Goal: Information Seeking & Learning: Learn about a topic

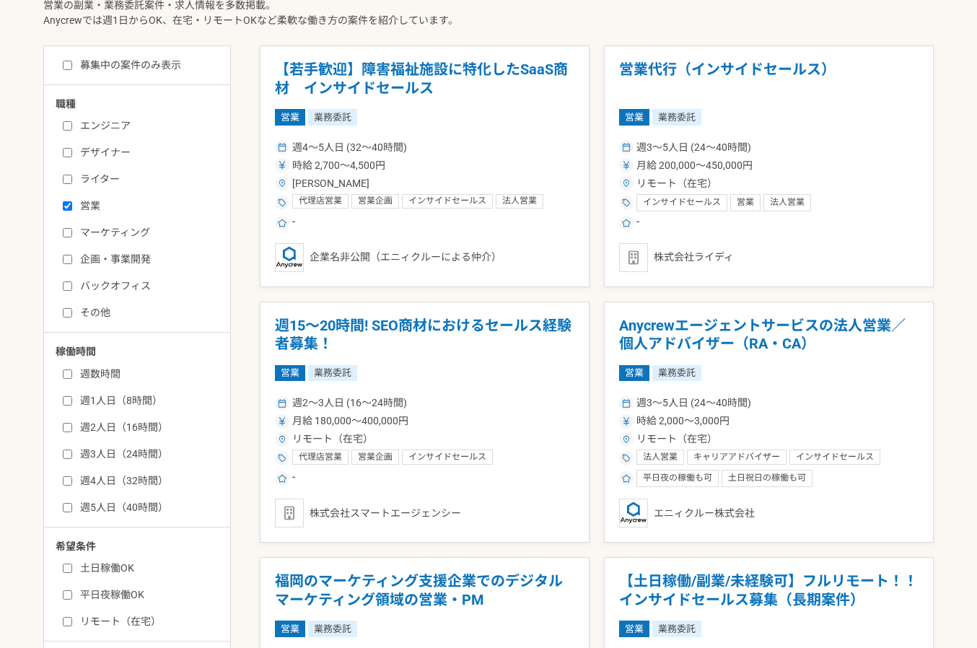
scroll to position [491, 0]
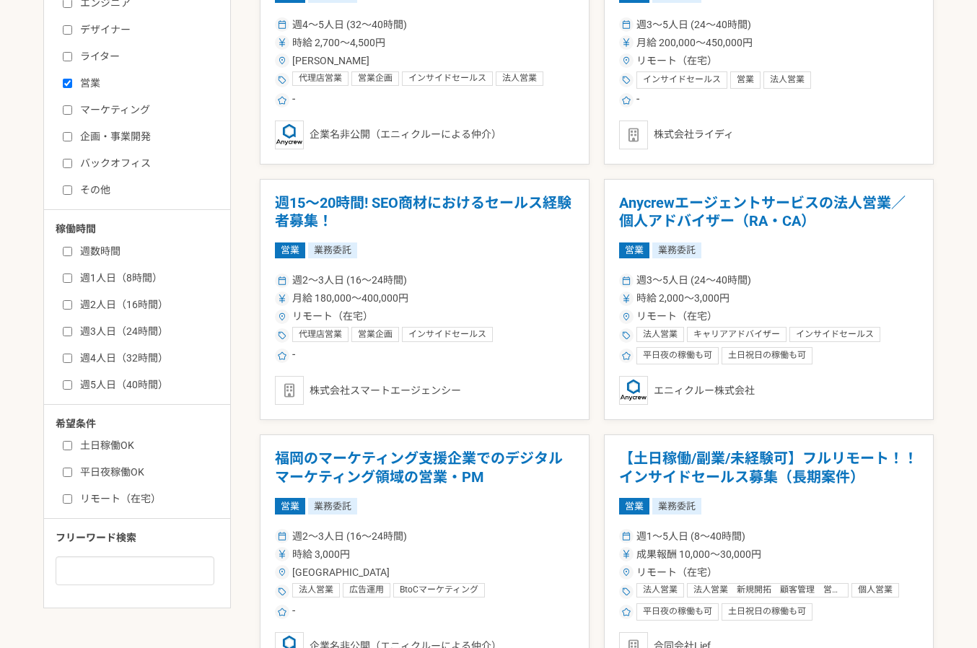
click at [136, 333] on label "週3人日（24時間）" at bounding box center [146, 331] width 166 height 15
click at [72, 333] on input "週3人日（24時間）" at bounding box center [67, 331] width 9 height 9
checkbox input "true"
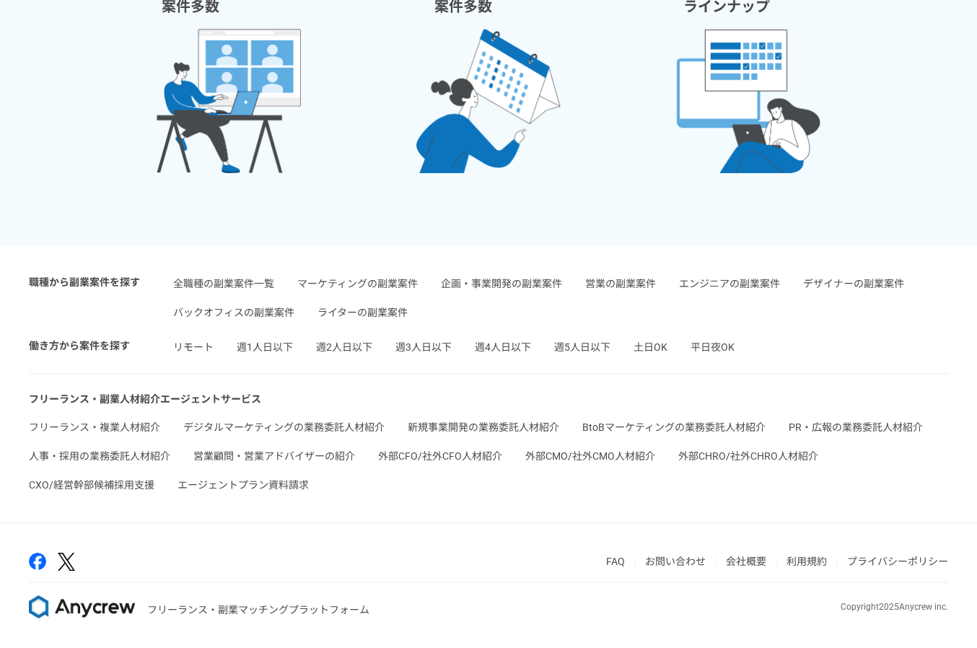
scroll to position [2308, 0]
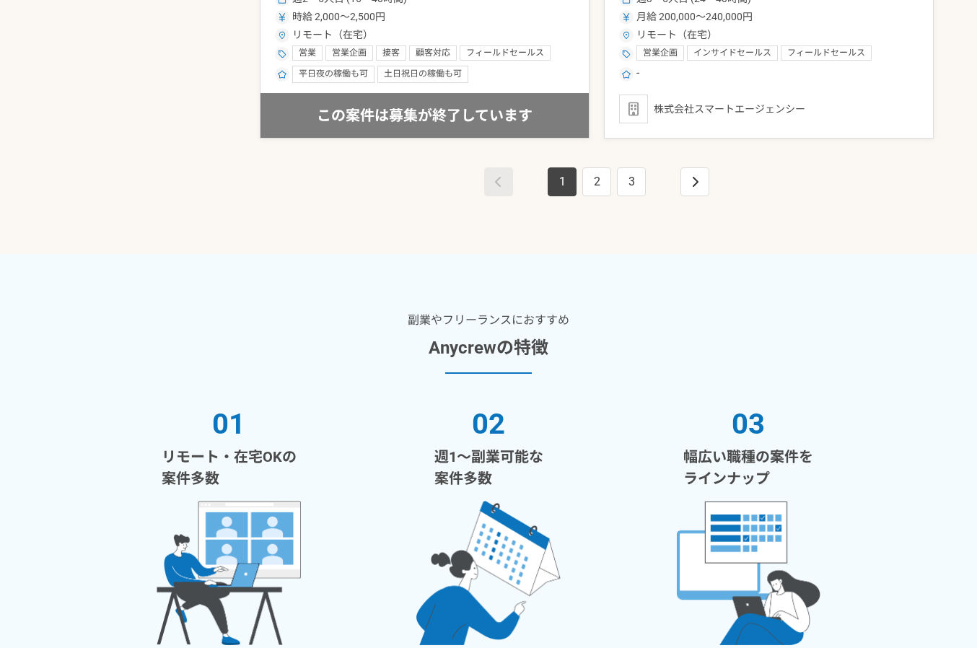
scroll to position [2661, 0]
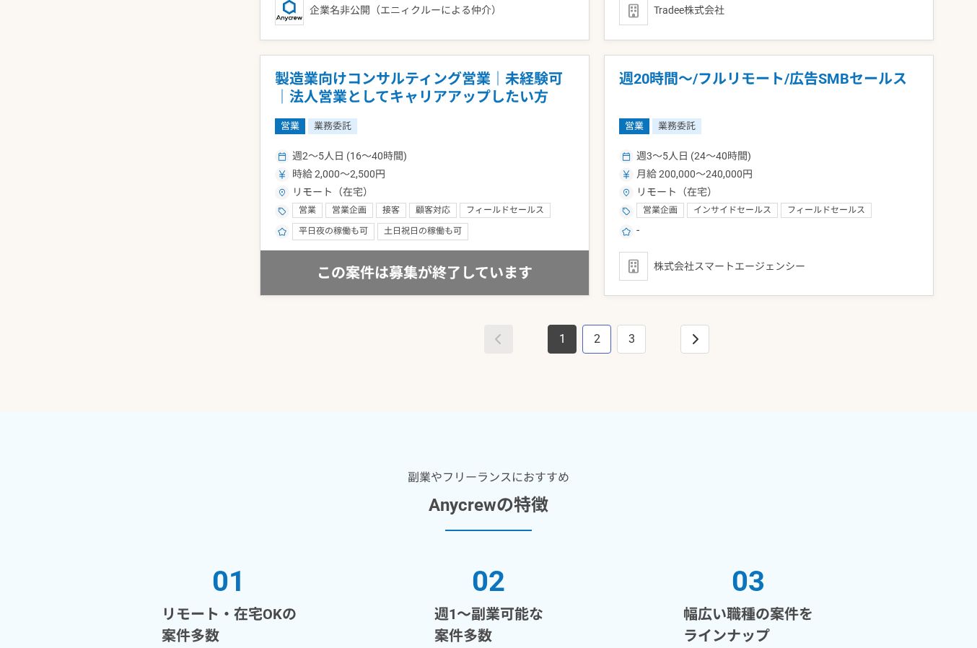
click at [582, 339] on link "2" at bounding box center [596, 339] width 29 height 29
